Goal: Use online tool/utility: Utilize a website feature to perform a specific function

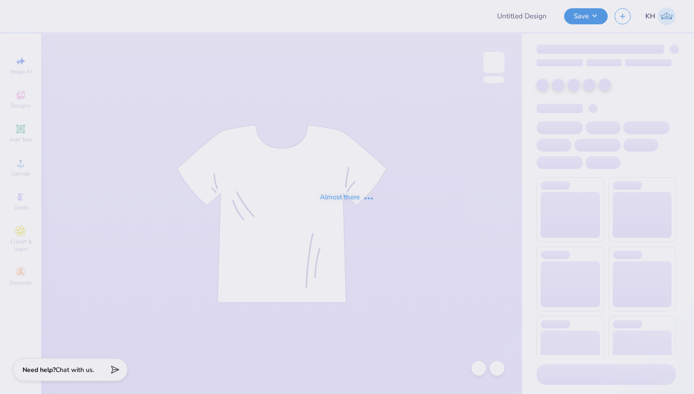
type input "snow team 25-26"
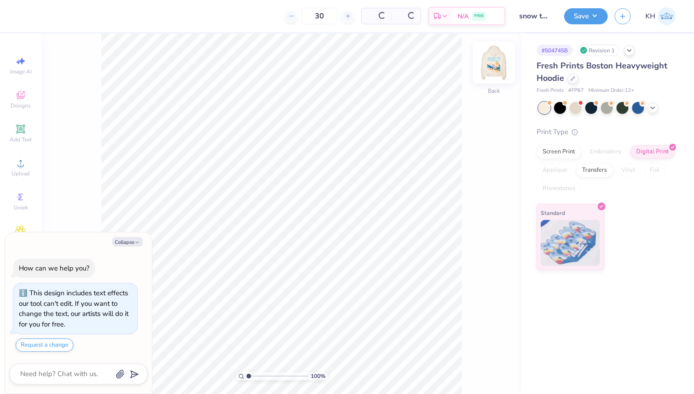
scroll to position [26, 0]
click at [494, 67] on img at bounding box center [494, 62] width 37 height 37
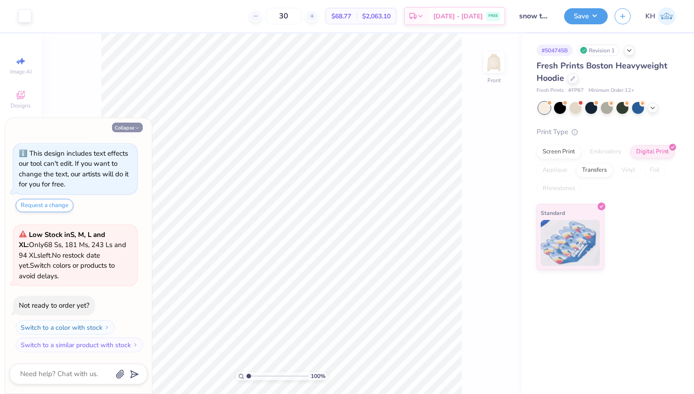
click at [119, 125] on button "Collapse" at bounding box center [127, 128] width 31 height 10
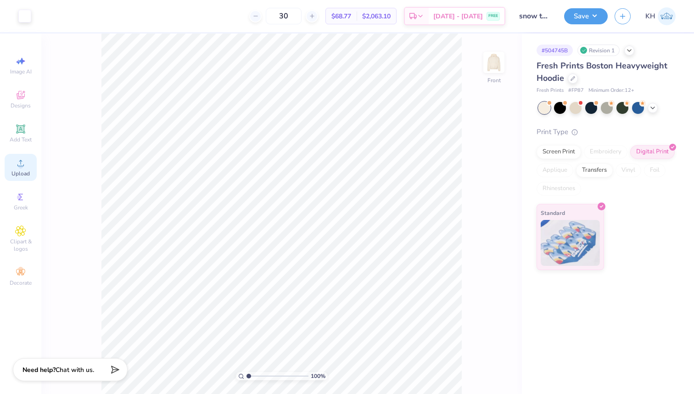
click at [17, 164] on icon at bounding box center [20, 162] width 11 height 11
click at [17, 162] on icon at bounding box center [20, 162] width 11 height 11
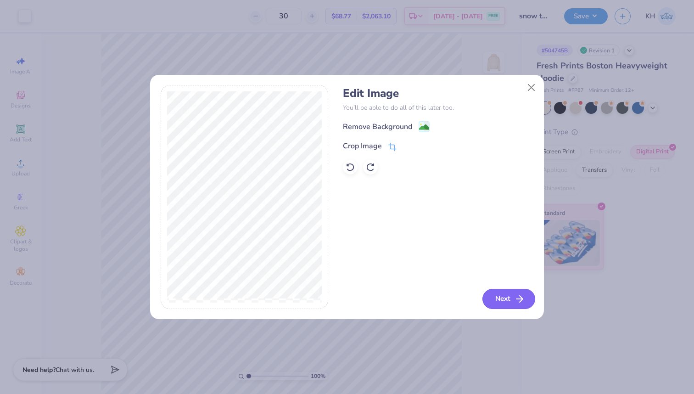
click at [502, 300] on button "Next" at bounding box center [508, 299] width 53 height 20
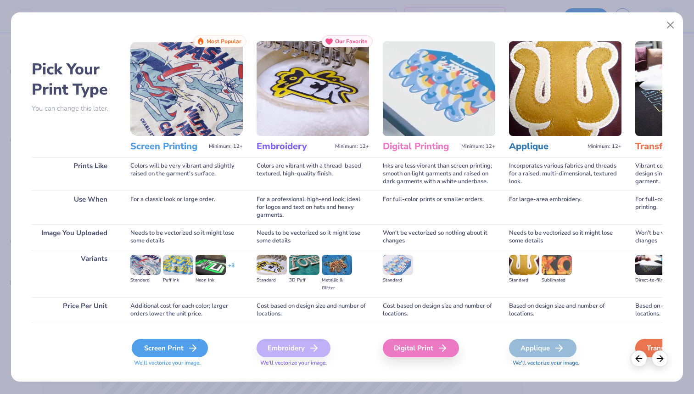
click at [157, 346] on div "Screen Print" at bounding box center [170, 348] width 76 height 18
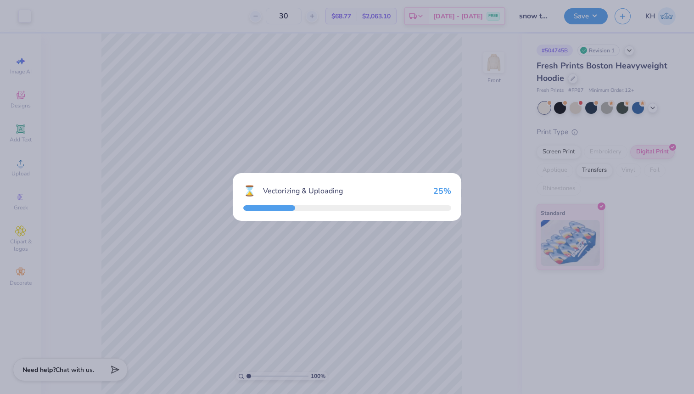
click at [230, 302] on div "⌛ Vectorizing & Uploading 25 %" at bounding box center [347, 197] width 694 height 394
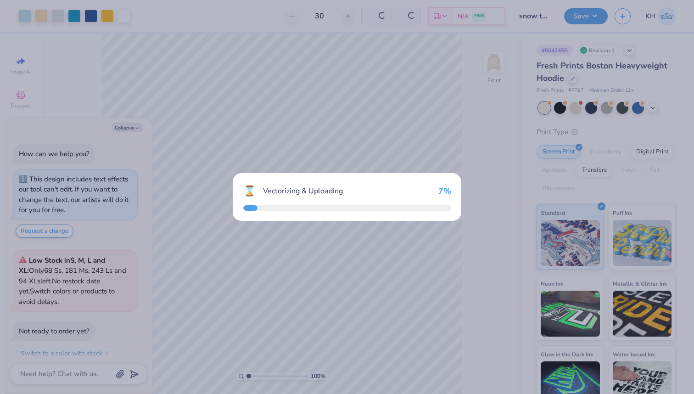
scroll to position [102, 0]
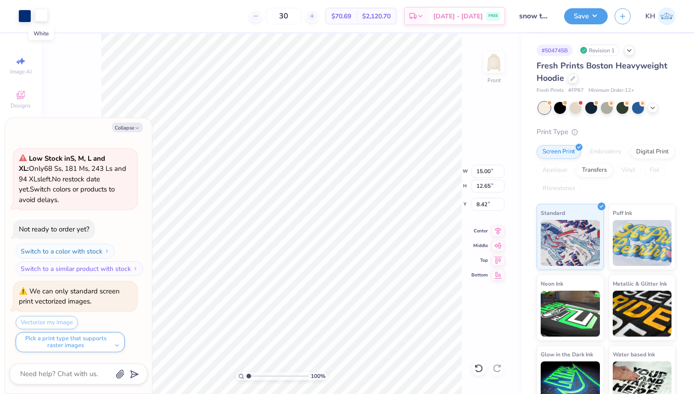
click at [39, 17] on div at bounding box center [41, 15] width 13 height 13
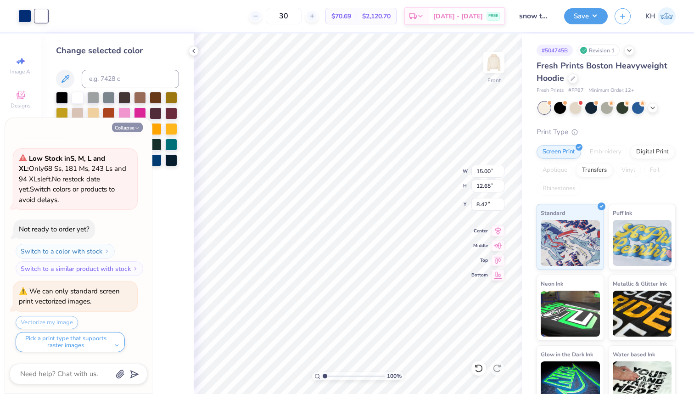
click at [129, 127] on button "Collapse" at bounding box center [127, 128] width 31 height 10
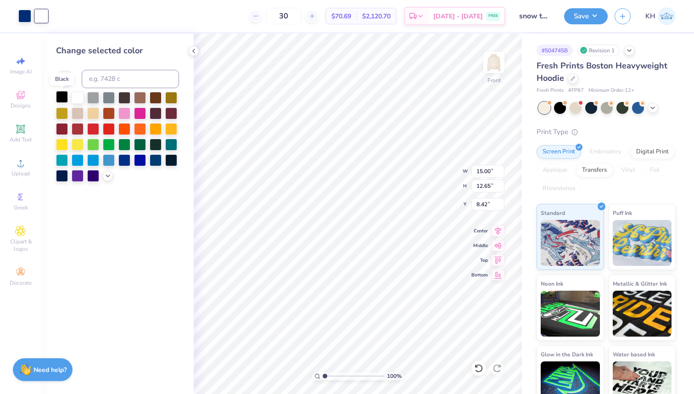
click at [60, 97] on div at bounding box center [62, 97] width 12 height 12
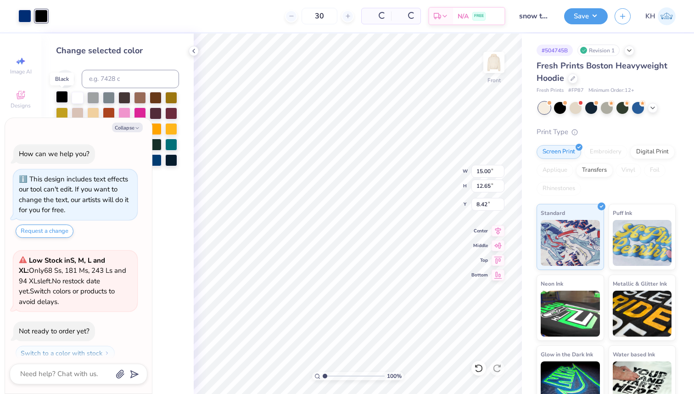
scroll to position [193, 0]
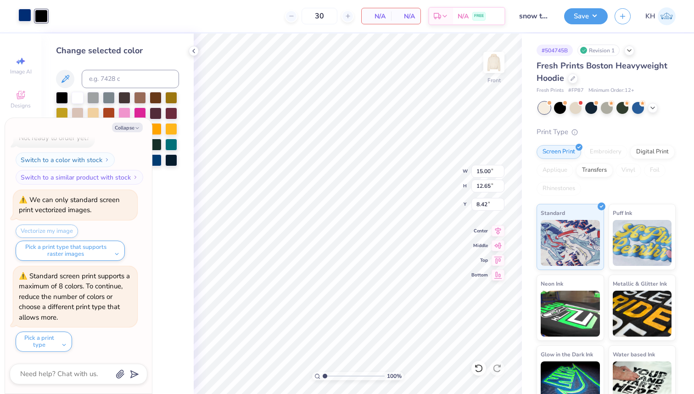
click at [22, 15] on div at bounding box center [24, 15] width 13 height 13
click at [77, 98] on div at bounding box center [78, 97] width 12 height 12
click at [132, 129] on button "Collapse" at bounding box center [127, 128] width 31 height 10
type textarea "x"
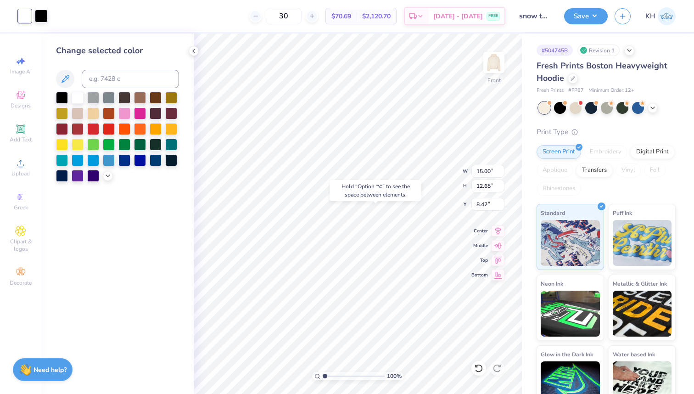
type input "11.44"
